Goal: Information Seeking & Learning: Learn about a topic

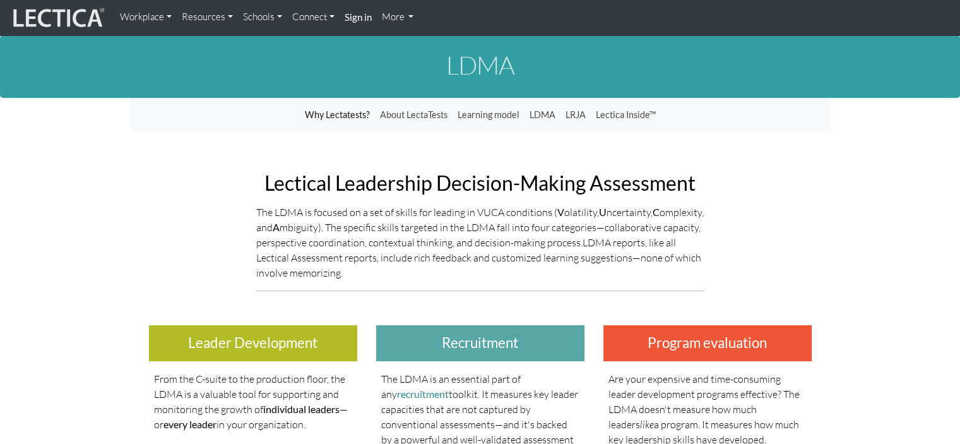
click at [200, 20] on link "Resources" at bounding box center [207, 17] width 61 height 25
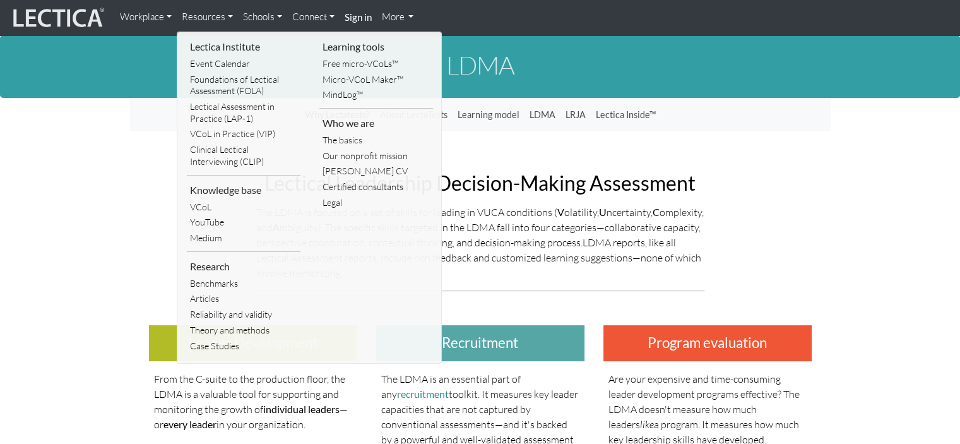
click at [255, 19] on link "Schools" at bounding box center [262, 17] width 49 height 25
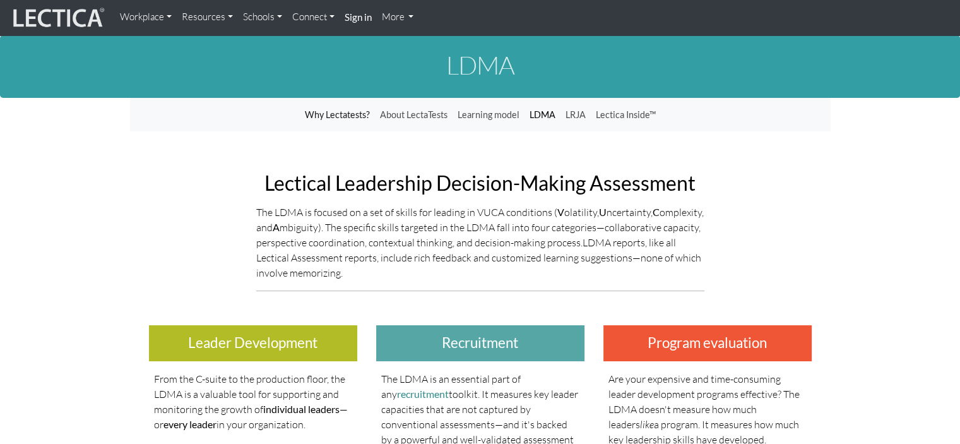
click at [546, 115] on link "LDMA" at bounding box center [543, 115] width 36 height 24
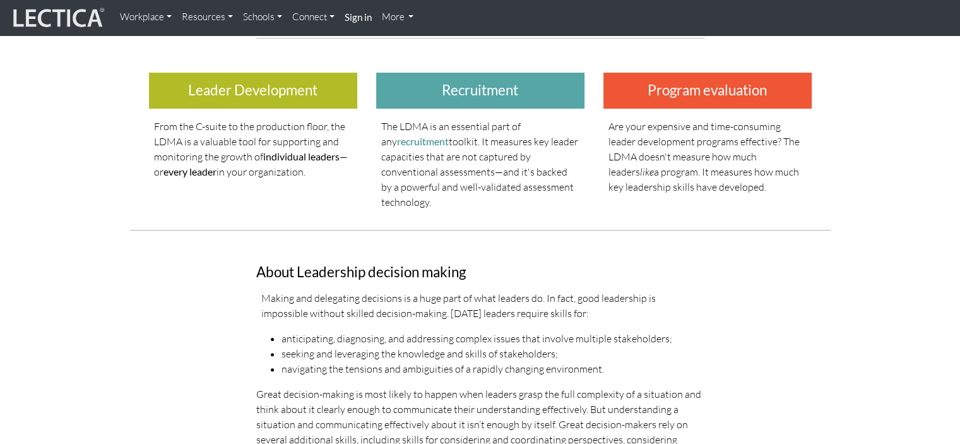
scroll to position [316, 0]
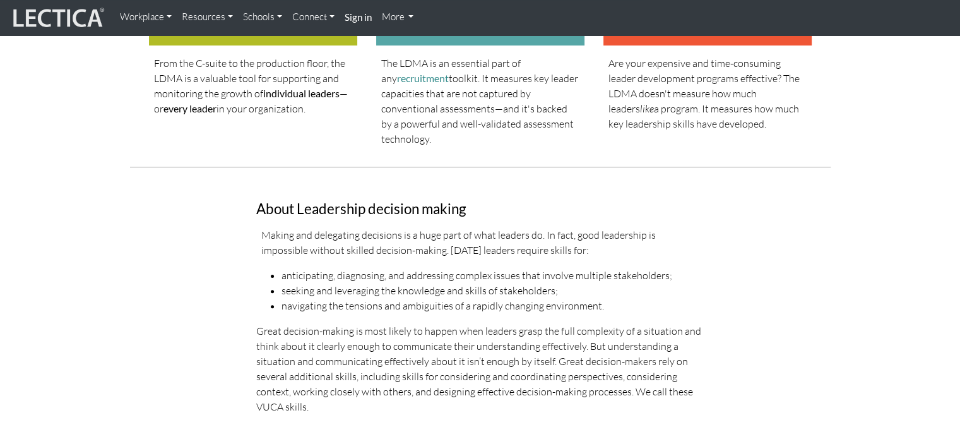
click at [405, 210] on h3 "About Leadership decision making" at bounding box center [480, 209] width 448 height 16
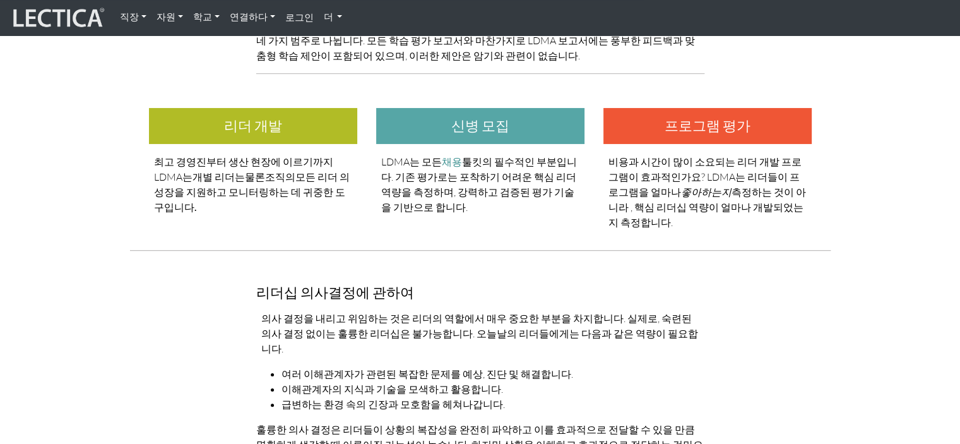
scroll to position [126, 0]
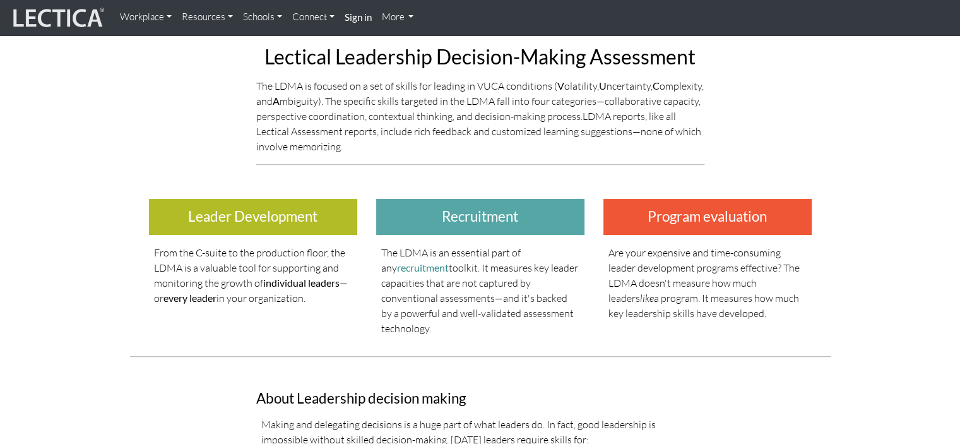
click at [412, 18] on link "More" at bounding box center [398, 17] width 42 height 25
click at [335, 19] on link "Connect" at bounding box center [313, 17] width 52 height 25
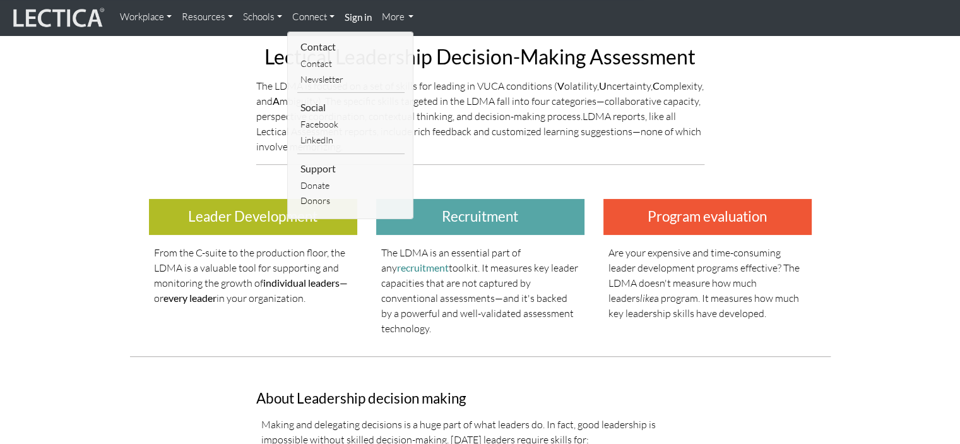
click at [278, 18] on link "Schools" at bounding box center [262, 17] width 49 height 25
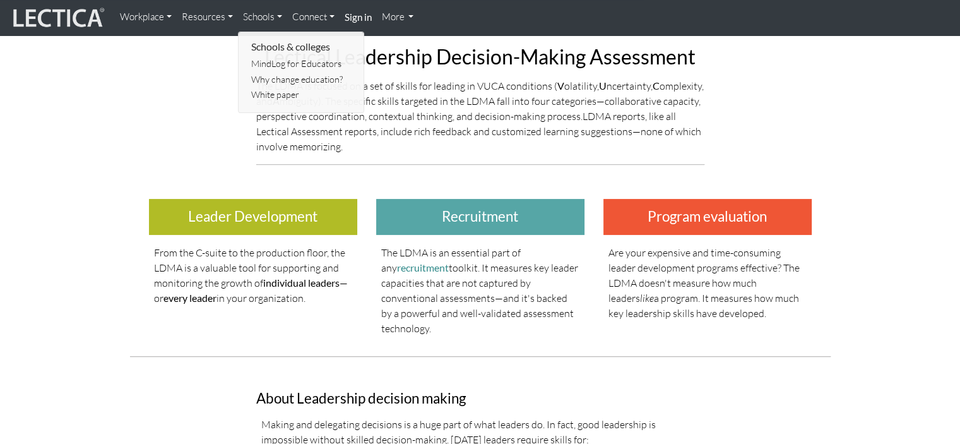
click at [229, 15] on link "Resources" at bounding box center [207, 17] width 61 height 25
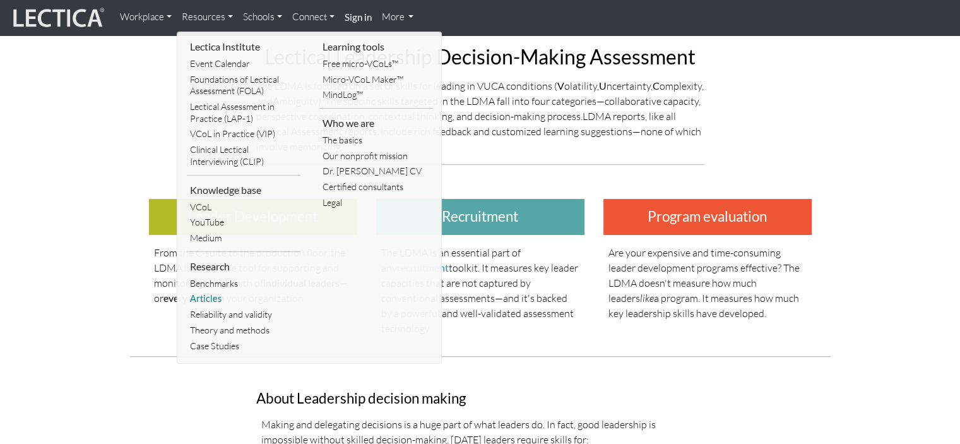
click at [210, 298] on link "Articles" at bounding box center [244, 299] width 114 height 16
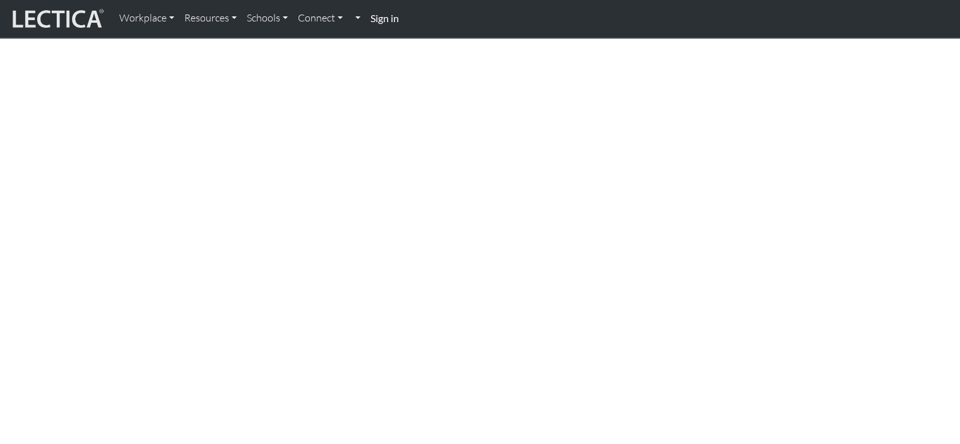
scroll to position [568, 0]
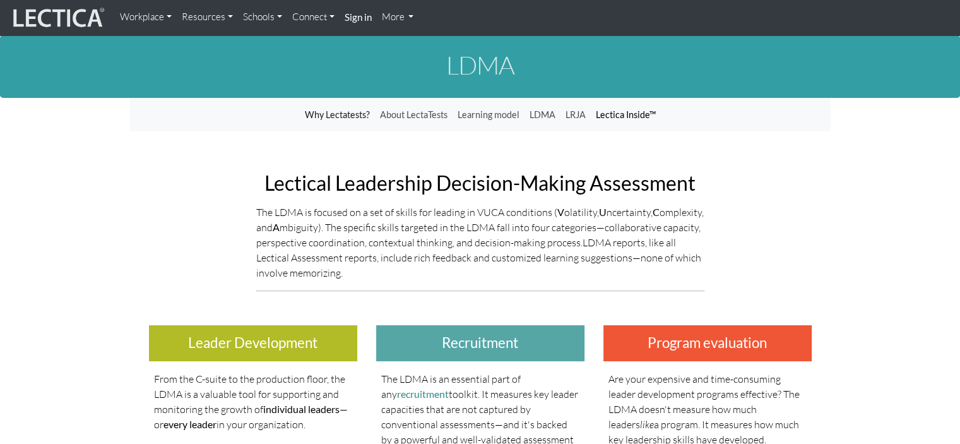
click at [636, 116] on link "Lectica Inside™" at bounding box center [626, 115] width 70 height 24
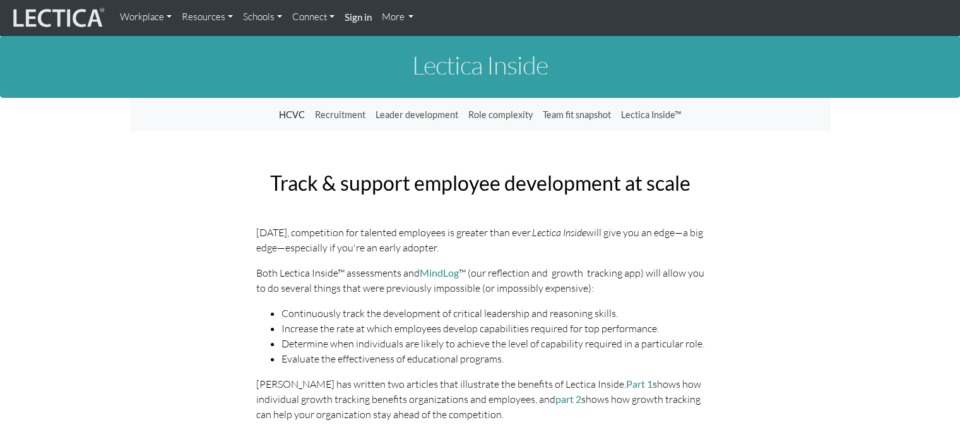
click at [189, 16] on link "Resources" at bounding box center [207, 17] width 61 height 25
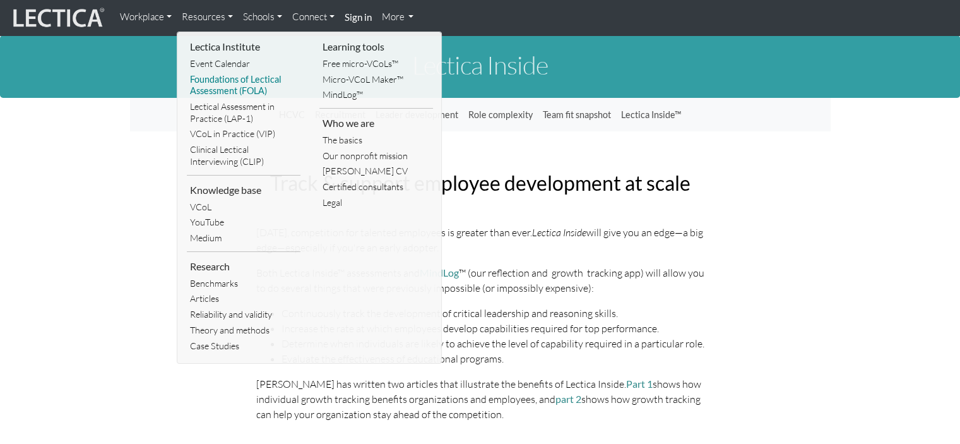
click at [259, 79] on link "Foundations of Lectical Assessment (FOLA)" at bounding box center [244, 85] width 114 height 27
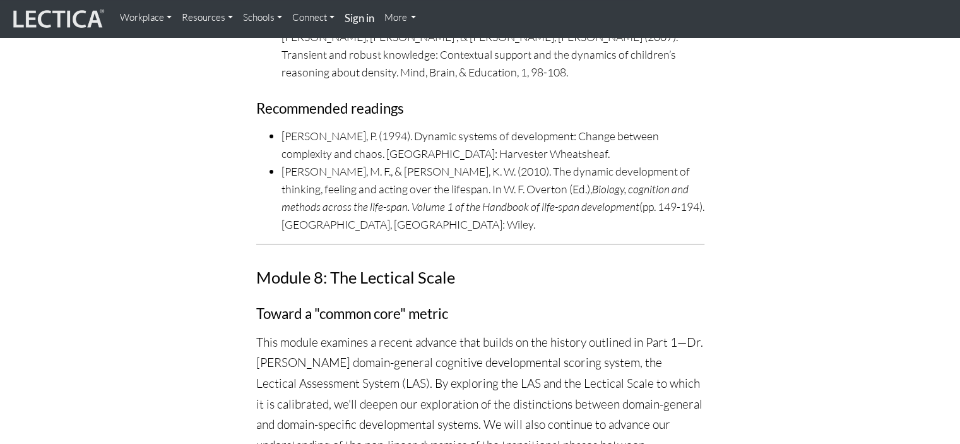
scroll to position [11315, 0]
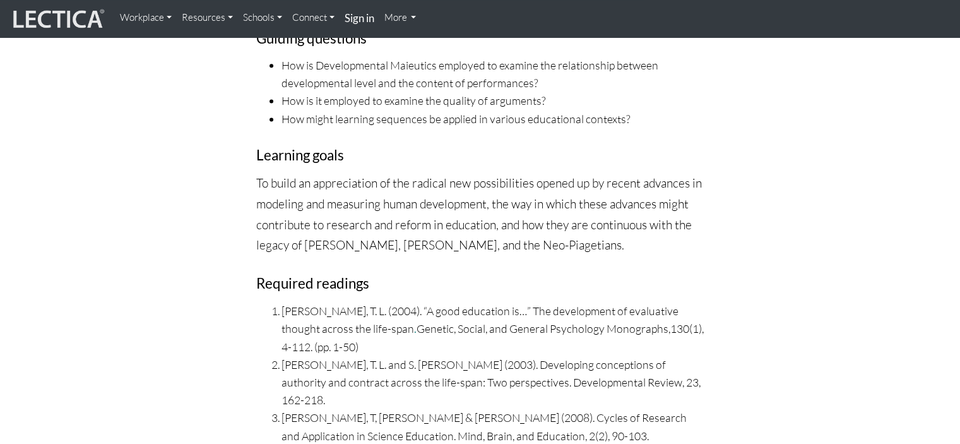
drag, startPoint x: 436, startPoint y: 196, endPoint x: 592, endPoint y: 196, distance: 155.9
copy li "National Leadership Study results"
drag, startPoint x: 284, startPoint y: 199, endPoint x: 463, endPoint y: 220, distance: 180.5
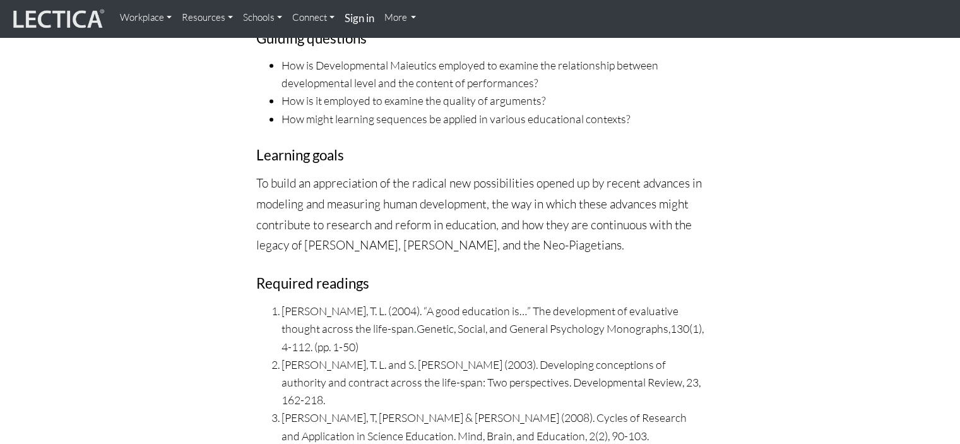
copy li "[PERSON_NAME], [PERSON_NAME] & [PERSON_NAME], Z. (2004). National Leadership St…"
